Goal: Information Seeking & Learning: Learn about a topic

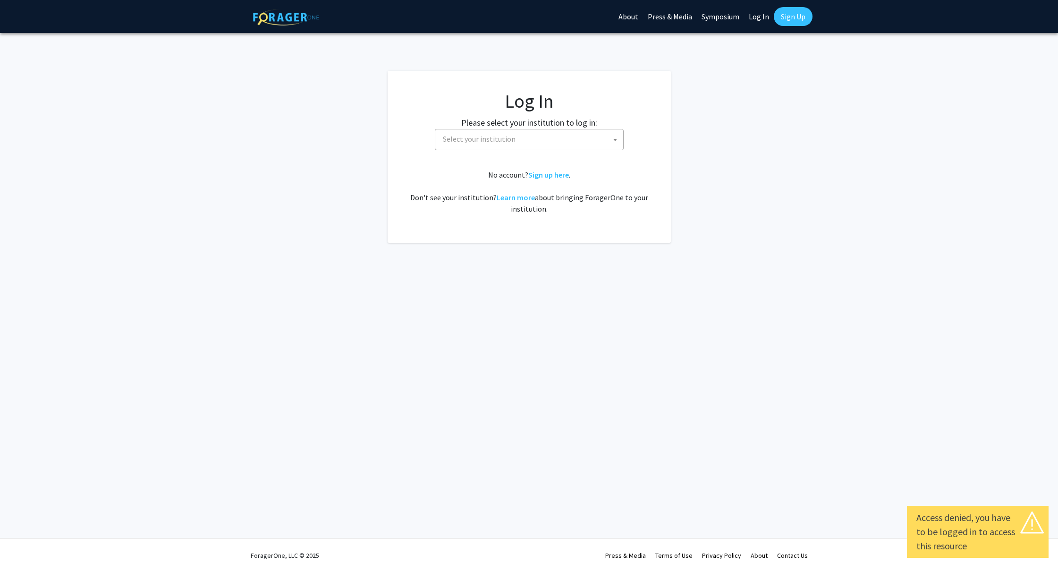
select select
click at [462, 137] on span "Select your institution" at bounding box center [479, 138] width 73 height 9
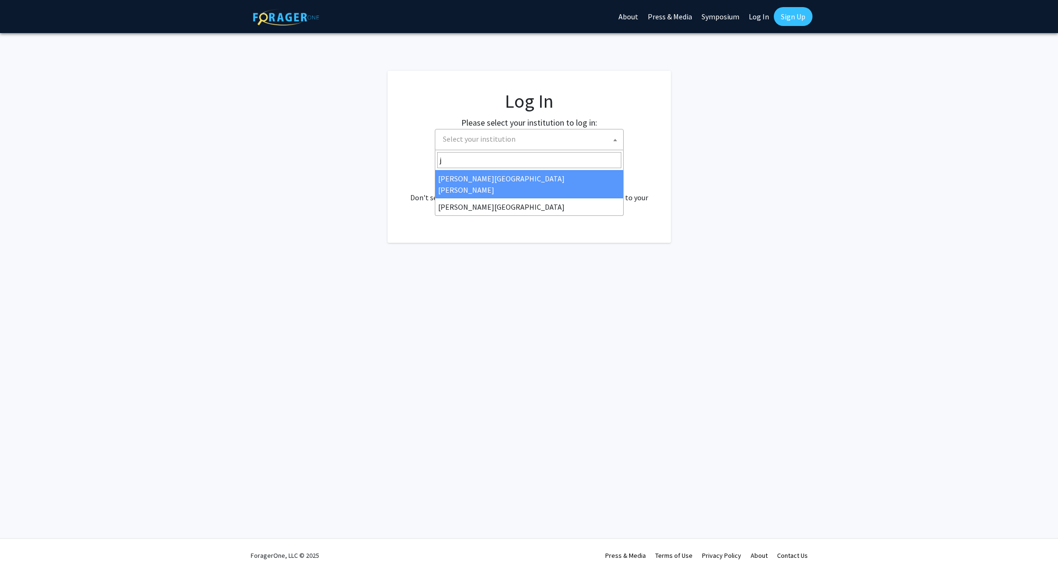
type input "jo"
select select "1"
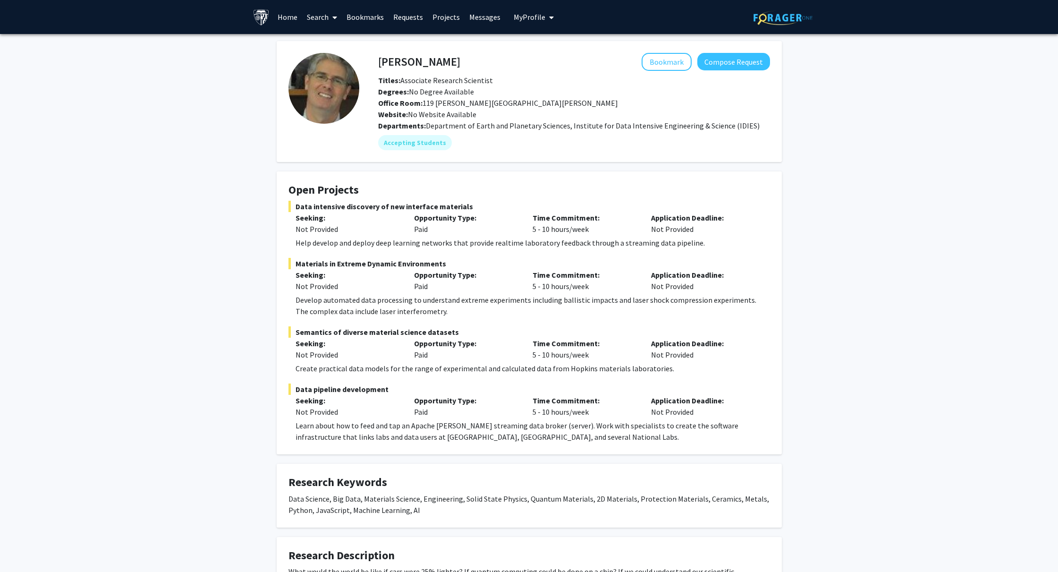
click at [311, 19] on link "Search" at bounding box center [322, 16] width 40 height 33
click at [294, 17] on link "Home" at bounding box center [287, 16] width 29 height 33
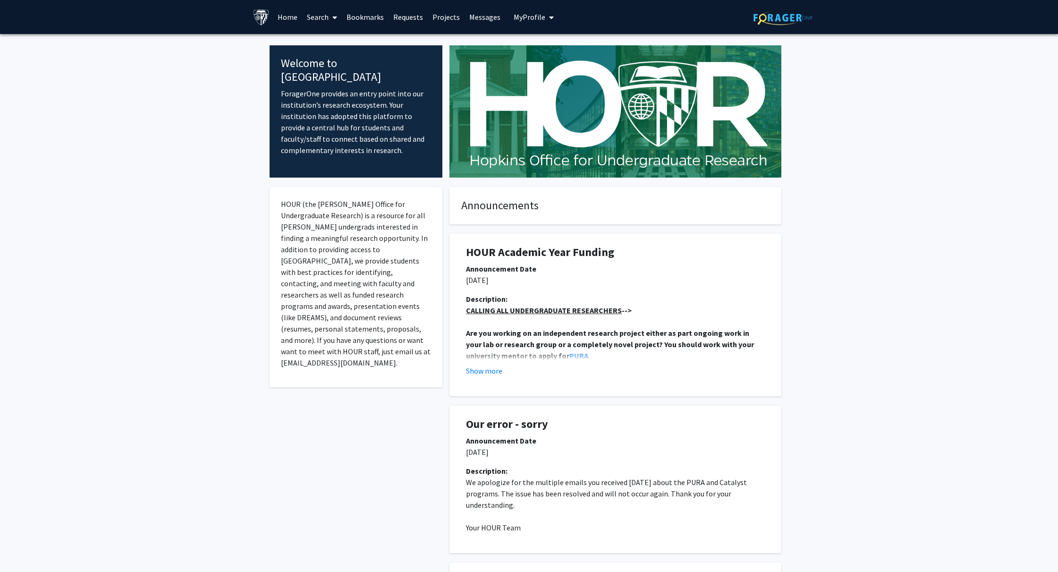
click at [325, 17] on link "Search" at bounding box center [322, 16] width 40 height 33
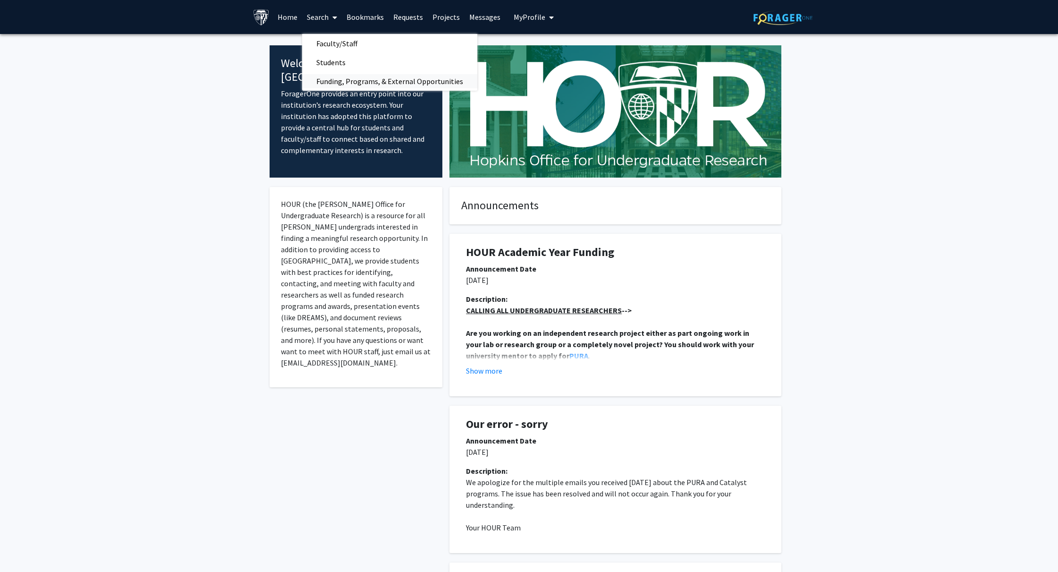
click at [338, 76] on span "Funding, Programs, & External Opportunities" at bounding box center [389, 81] width 175 height 19
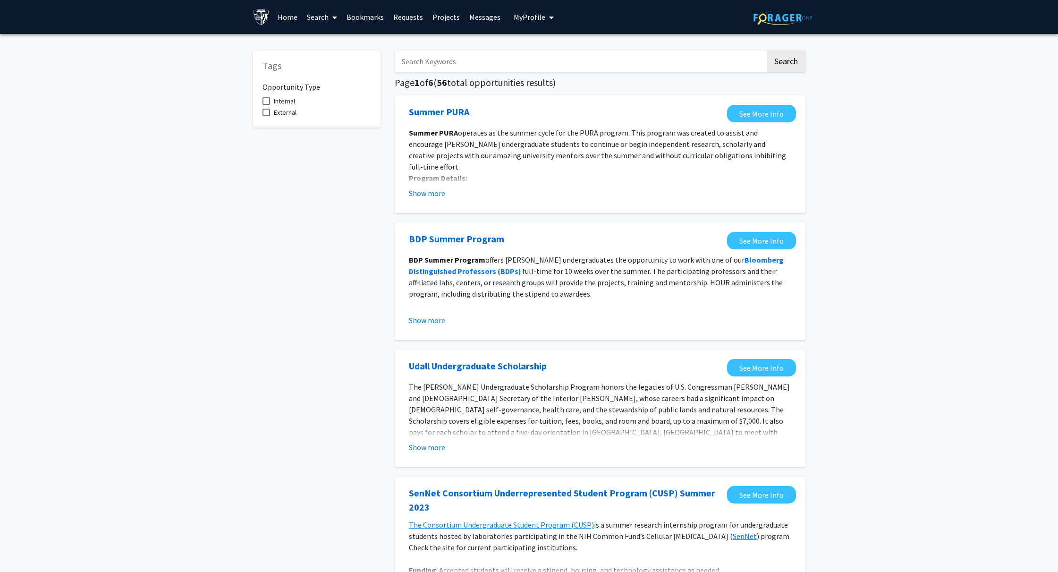
click at [316, 11] on link "Search" at bounding box center [322, 16] width 40 height 33
click at [323, 45] on span "Faculty/Staff" at bounding box center [336, 43] width 69 height 19
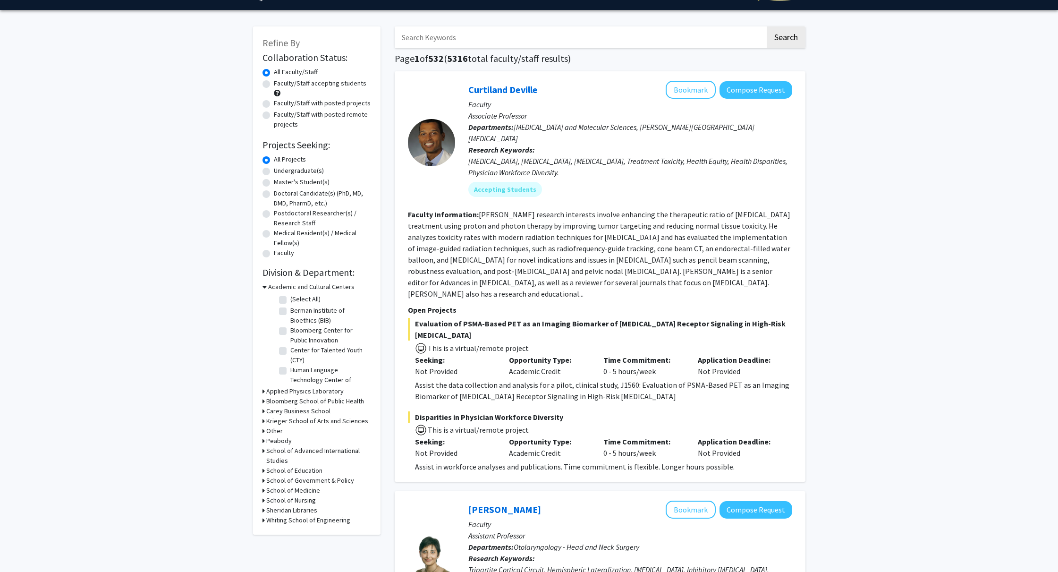
scroll to position [26, 0]
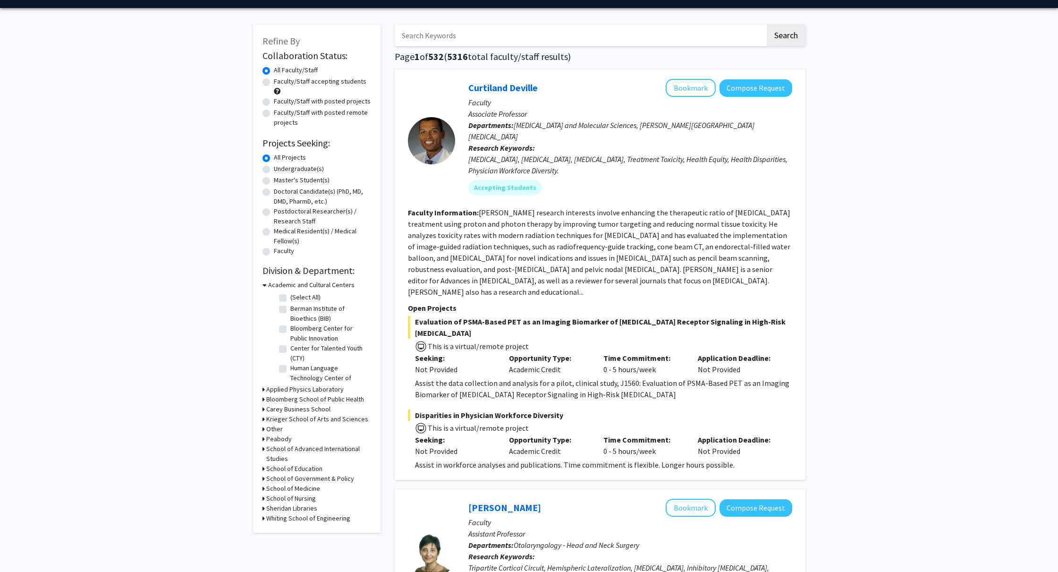
click at [280, 81] on label "Faculty/Staff accepting students" at bounding box center [320, 82] width 93 height 10
click at [280, 81] on input "Faculty/Staff accepting students" at bounding box center [277, 80] width 6 height 6
radio input "true"
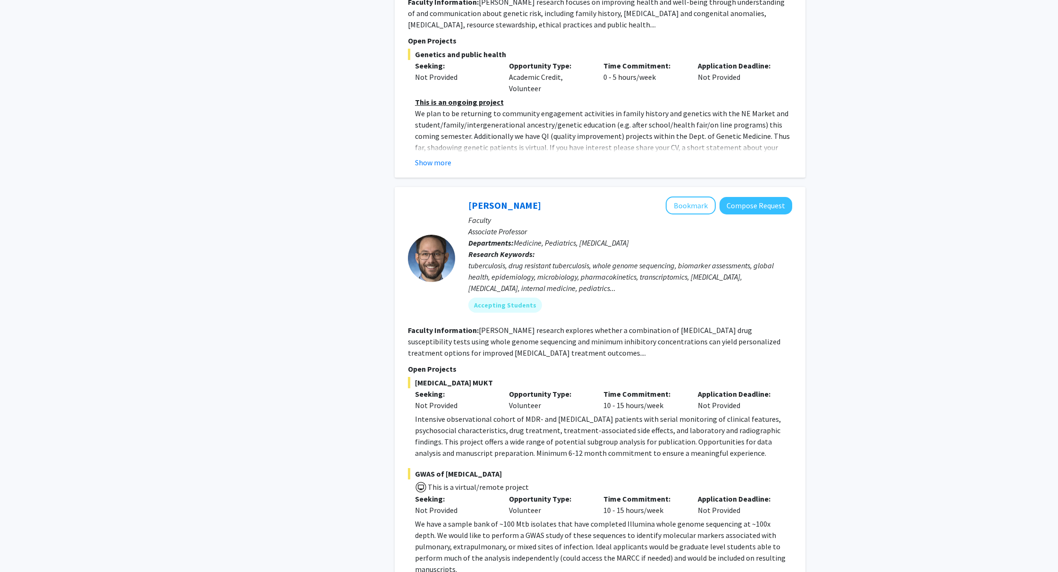
scroll to position [4331, 0]
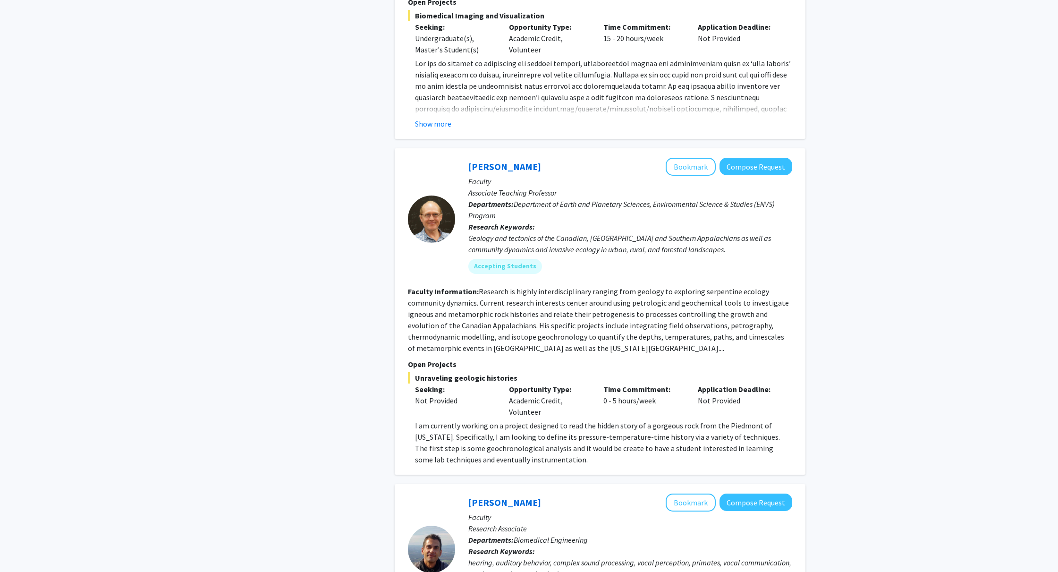
scroll to position [2556, 0]
